Goal: Transaction & Acquisition: Purchase product/service

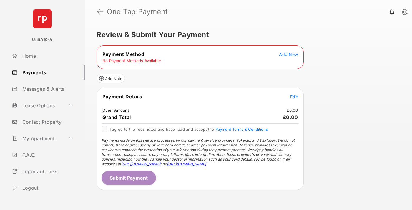
click at [289, 54] on span "Add New" at bounding box center [288, 54] width 19 height 5
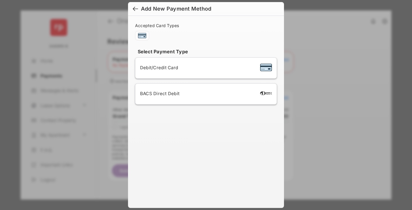
click at [158, 67] on span "Debit/Credit Card" at bounding box center [159, 68] width 38 height 6
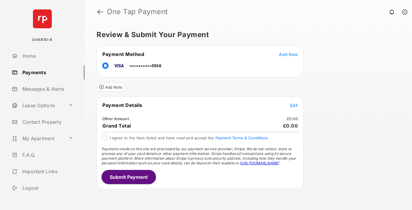
click at [294, 105] on span "Edit" at bounding box center [294, 105] width 8 height 5
click at [128, 177] on button "Submit Payment" at bounding box center [129, 177] width 54 height 14
